Goal: Information Seeking & Learning: Learn about a topic

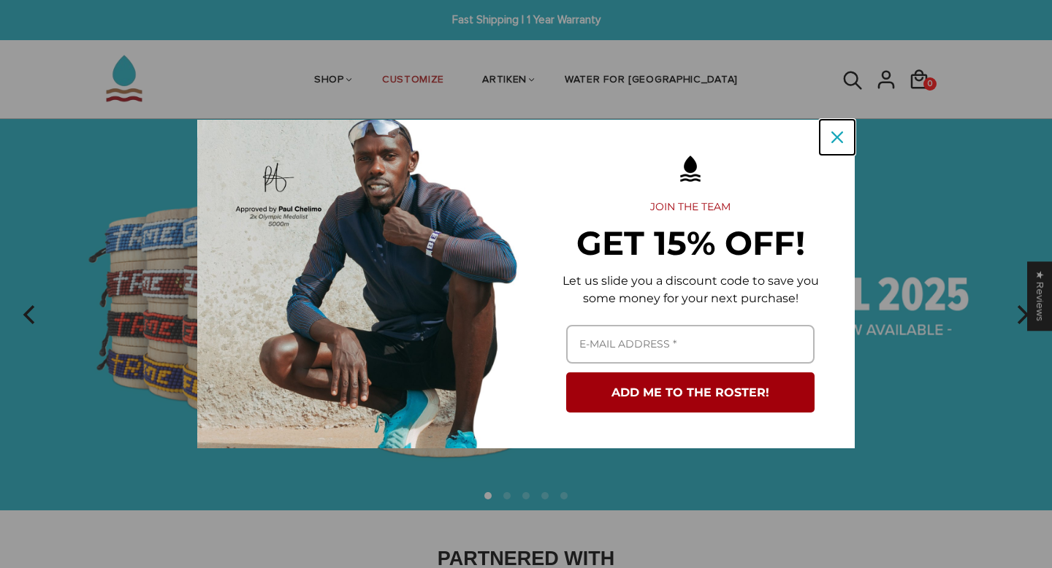
click at [836, 133] on icon "close icon" at bounding box center [837, 137] width 12 height 12
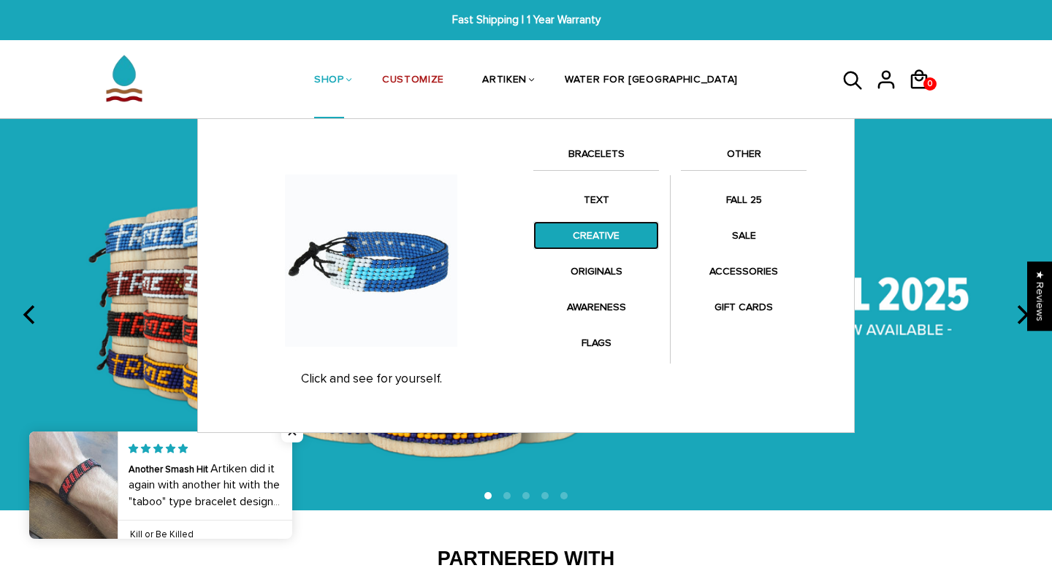
click at [590, 231] on link "CREATIVE" at bounding box center [596, 235] width 126 height 28
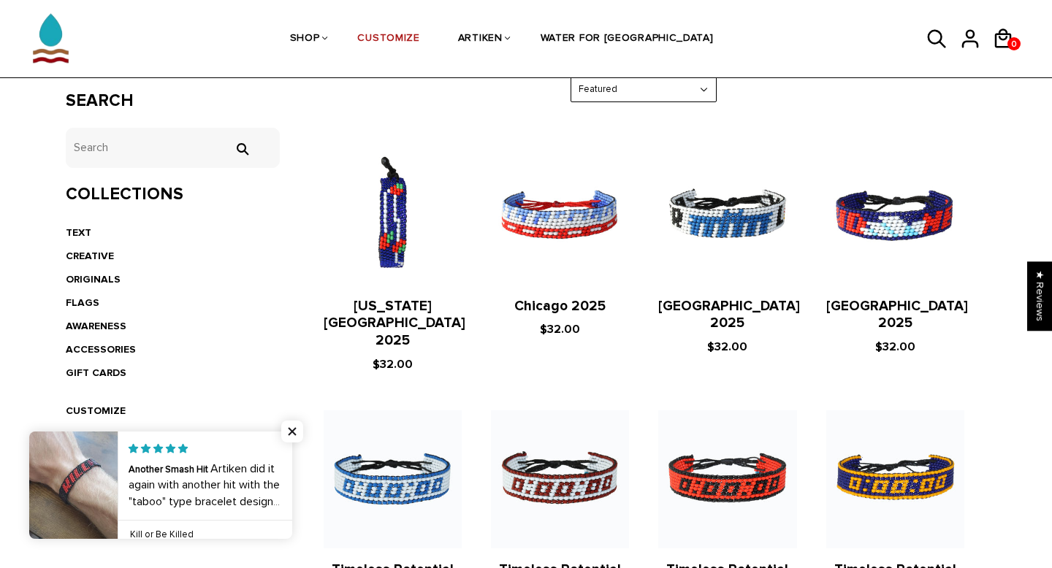
scroll to position [259, 0]
click at [82, 276] on link "ORIGINALS" at bounding box center [93, 278] width 55 height 12
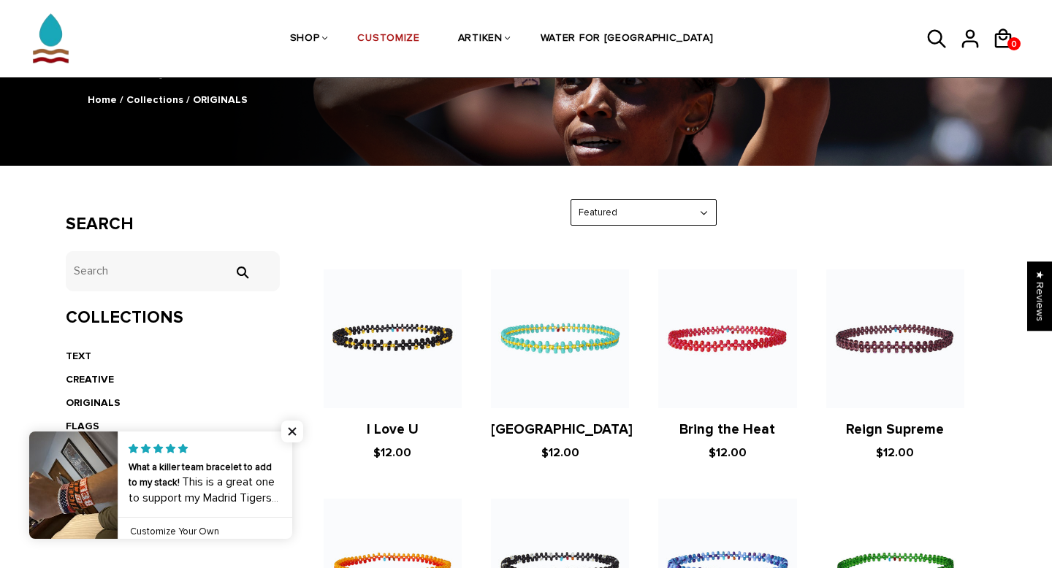
scroll to position [53, 0]
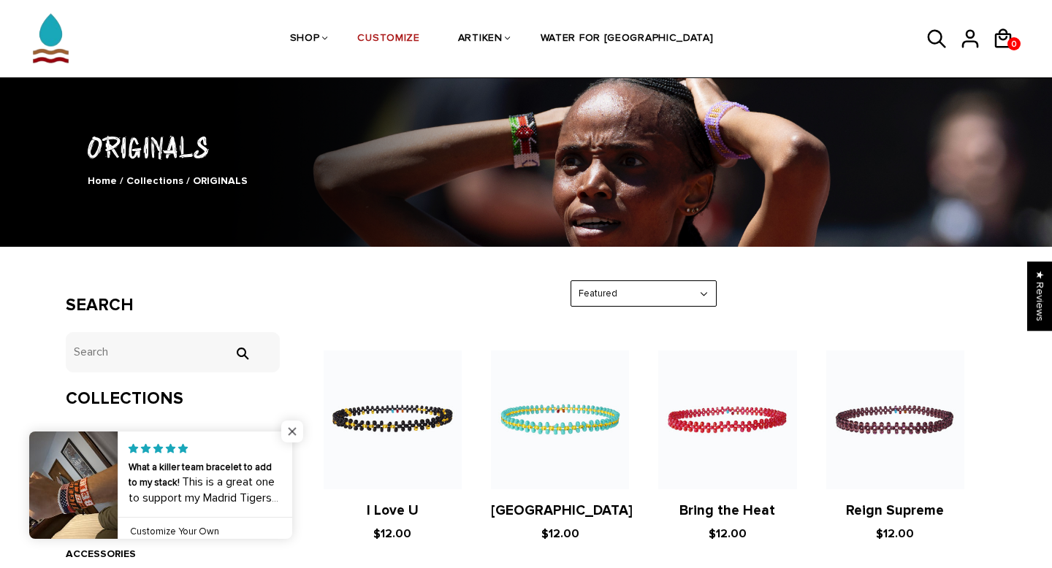
click at [290, 427] on span "Close popup widget" at bounding box center [292, 432] width 22 height 22
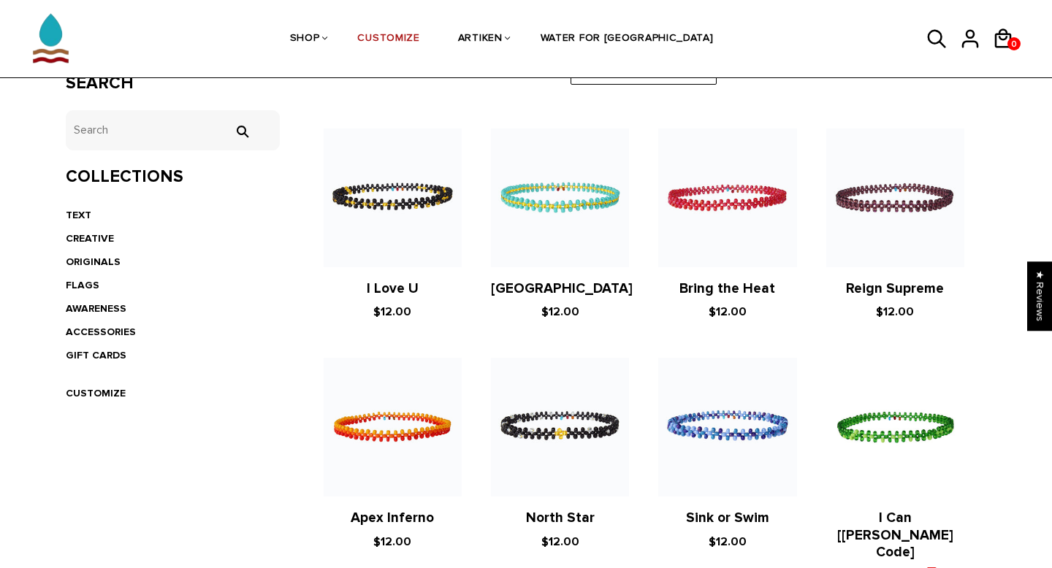
scroll to position [279, 0]
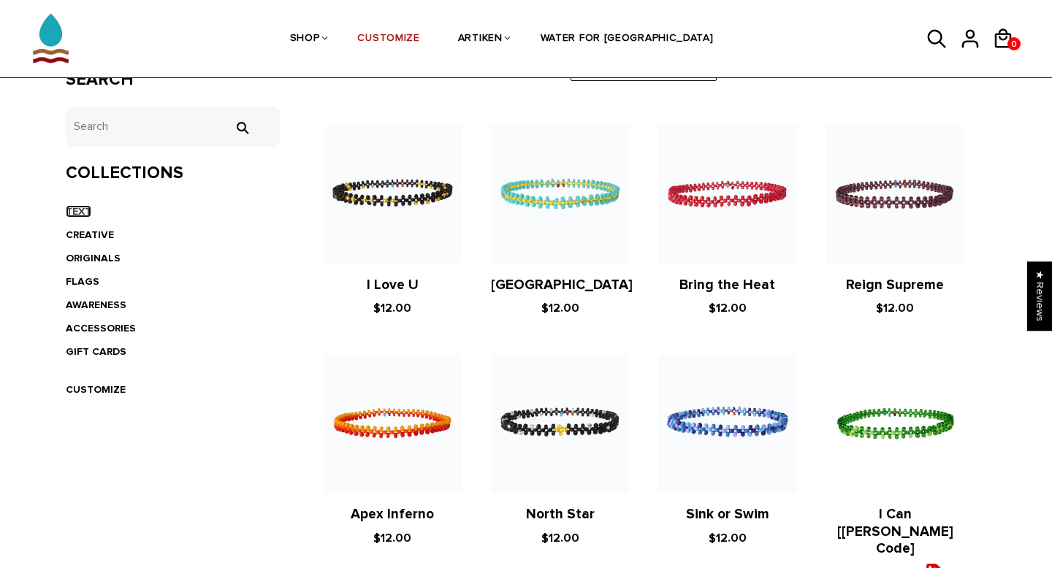
click at [80, 209] on link "TEXT" at bounding box center [79, 211] width 26 height 12
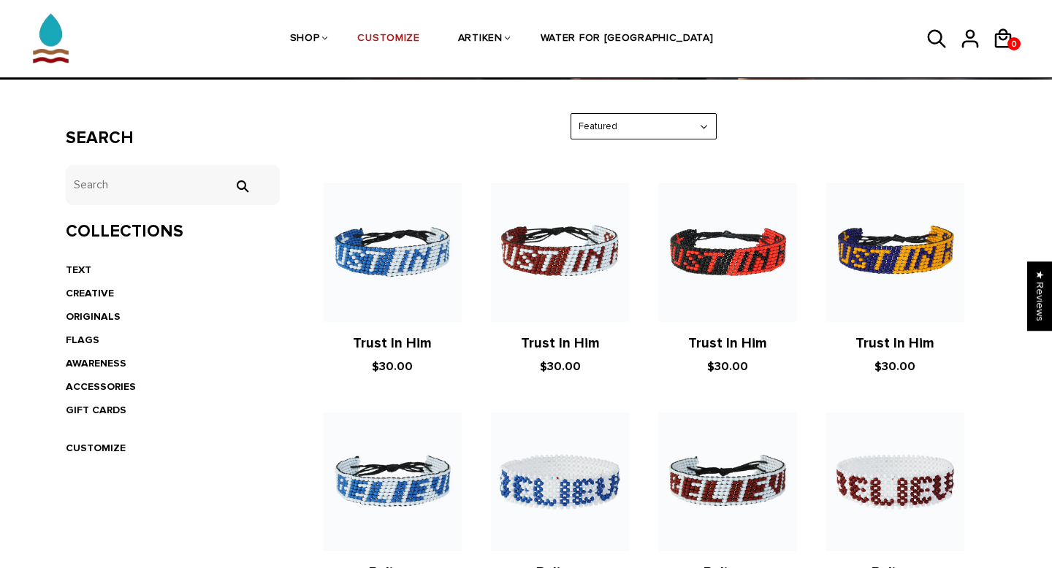
scroll to position [225, 0]
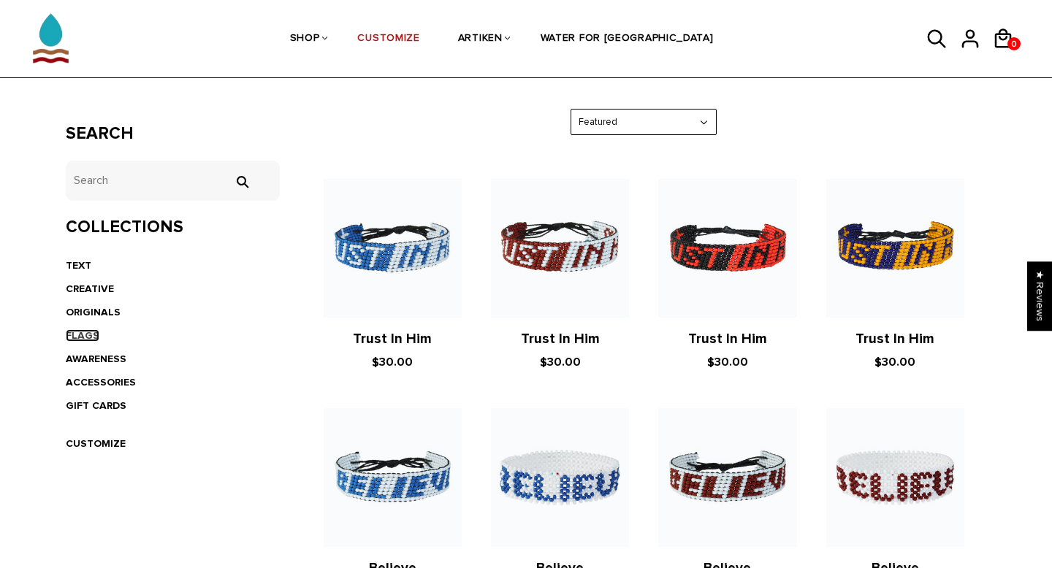
click at [77, 332] on link "FLAGS" at bounding box center [83, 335] width 34 height 12
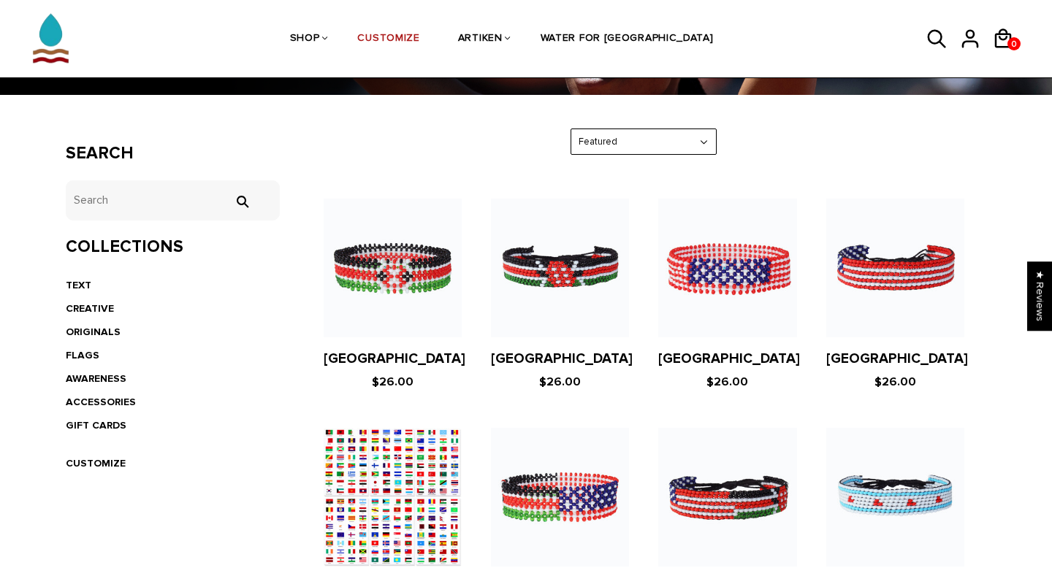
scroll to position [209, 0]
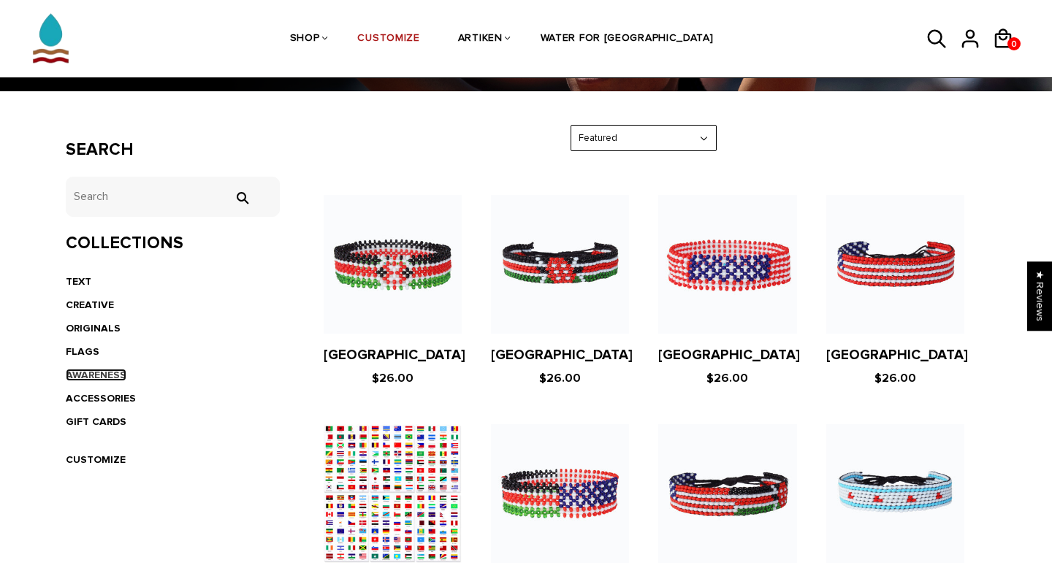
click at [91, 372] on link "AWARENESS" at bounding box center [96, 375] width 61 height 12
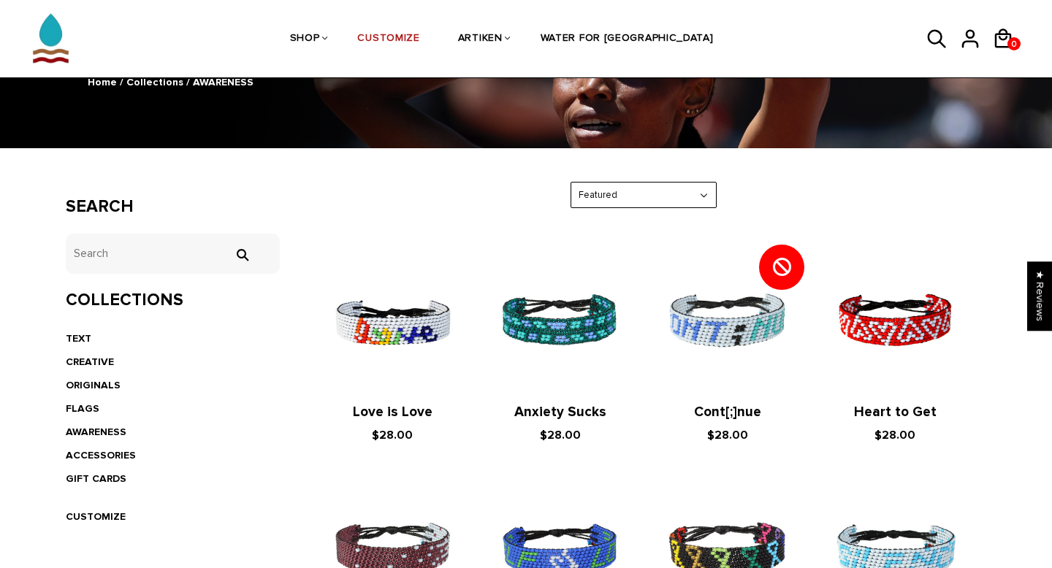
scroll to position [150, 0]
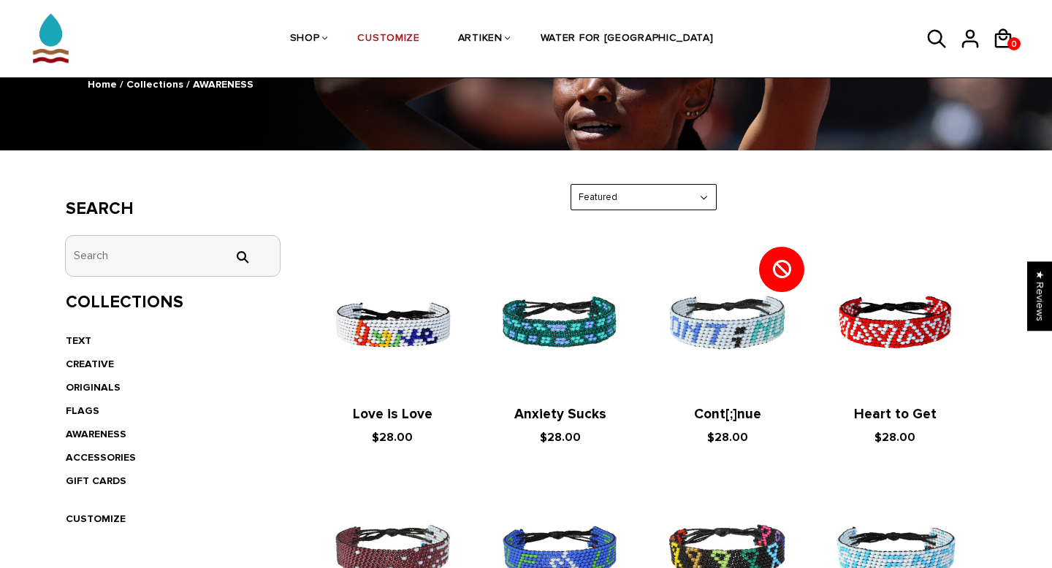
click at [112, 264] on input "tets" at bounding box center [173, 256] width 214 height 40
type input "black"
click at [227, 251] on input "" at bounding box center [241, 257] width 29 height 13
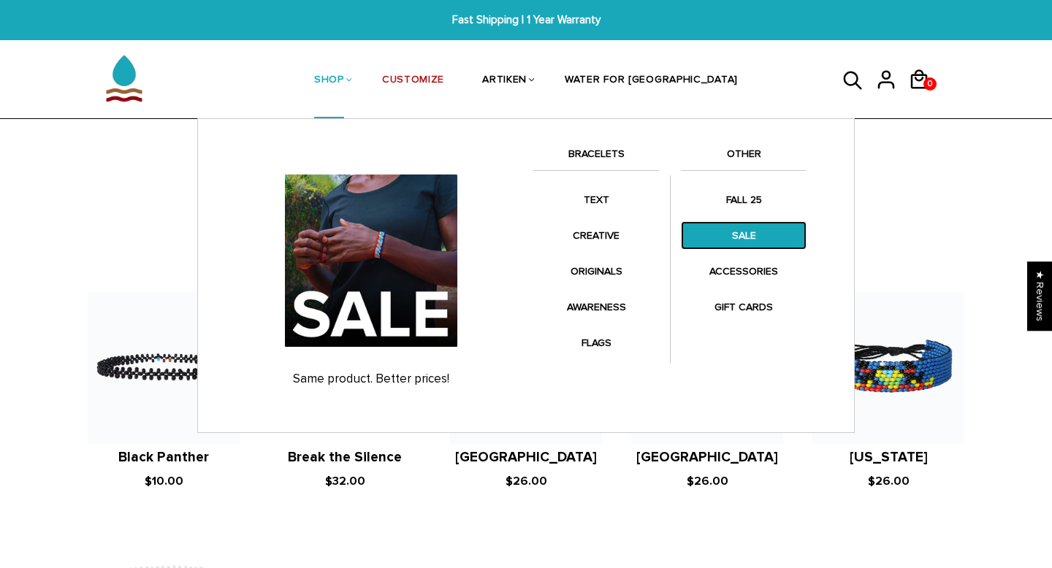
click at [739, 237] on link "SALE" at bounding box center [744, 235] width 126 height 28
